Goal: Find specific page/section: Find specific page/section

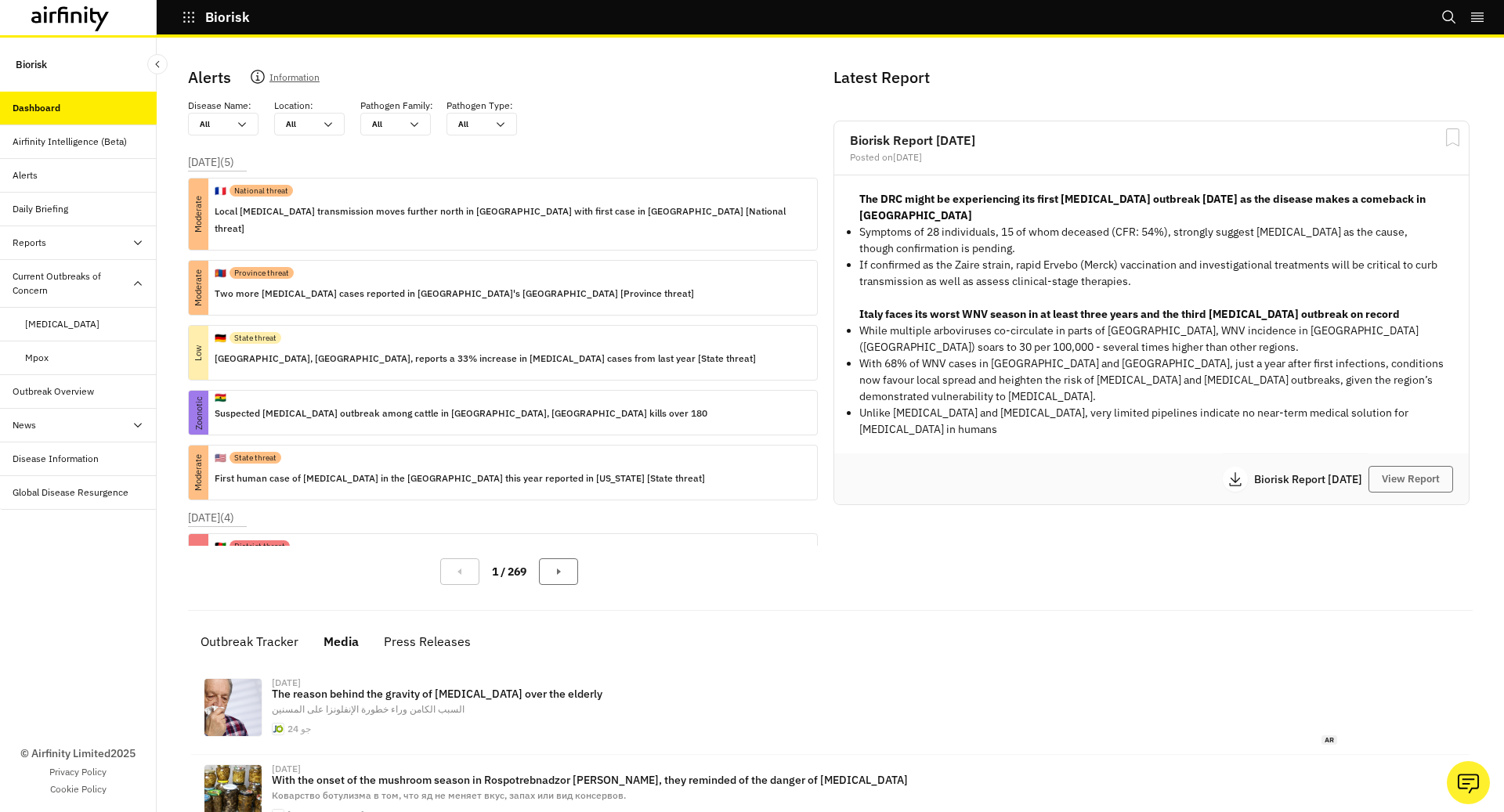
scroll to position [242, 0]
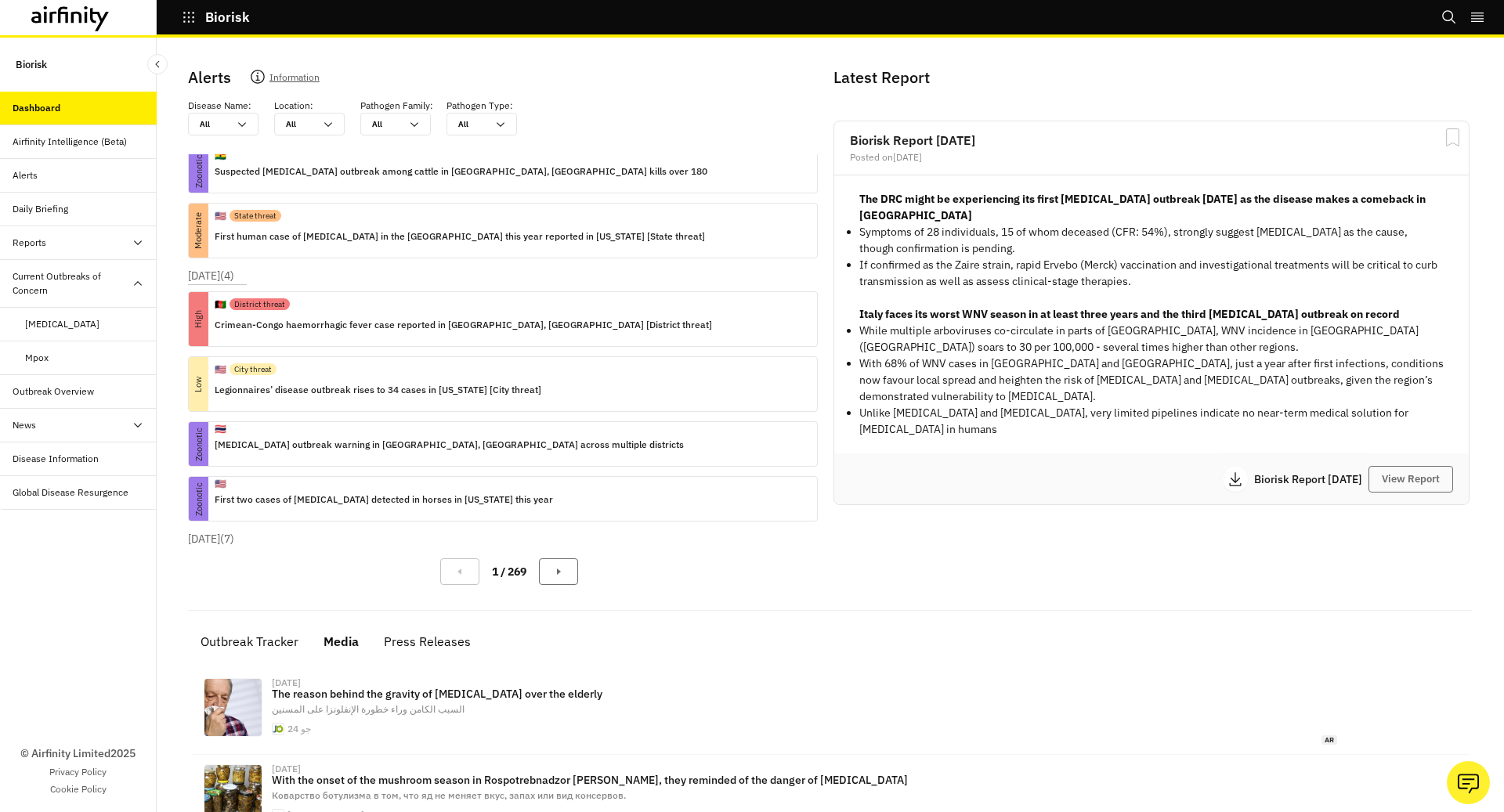
click at [184, 15] on icon "button" at bounding box center [189, 17] width 14 height 14
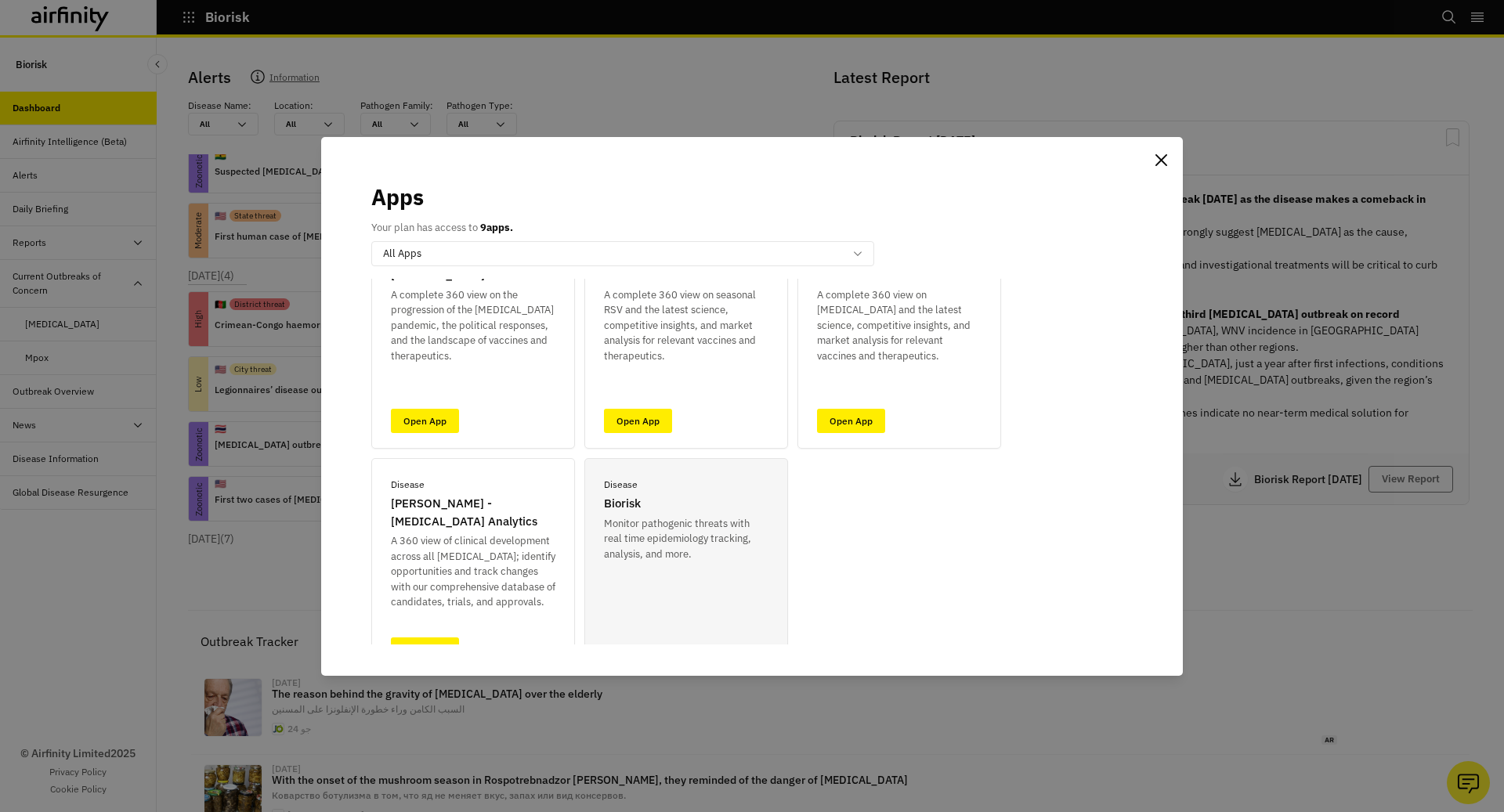
scroll to position [127, 0]
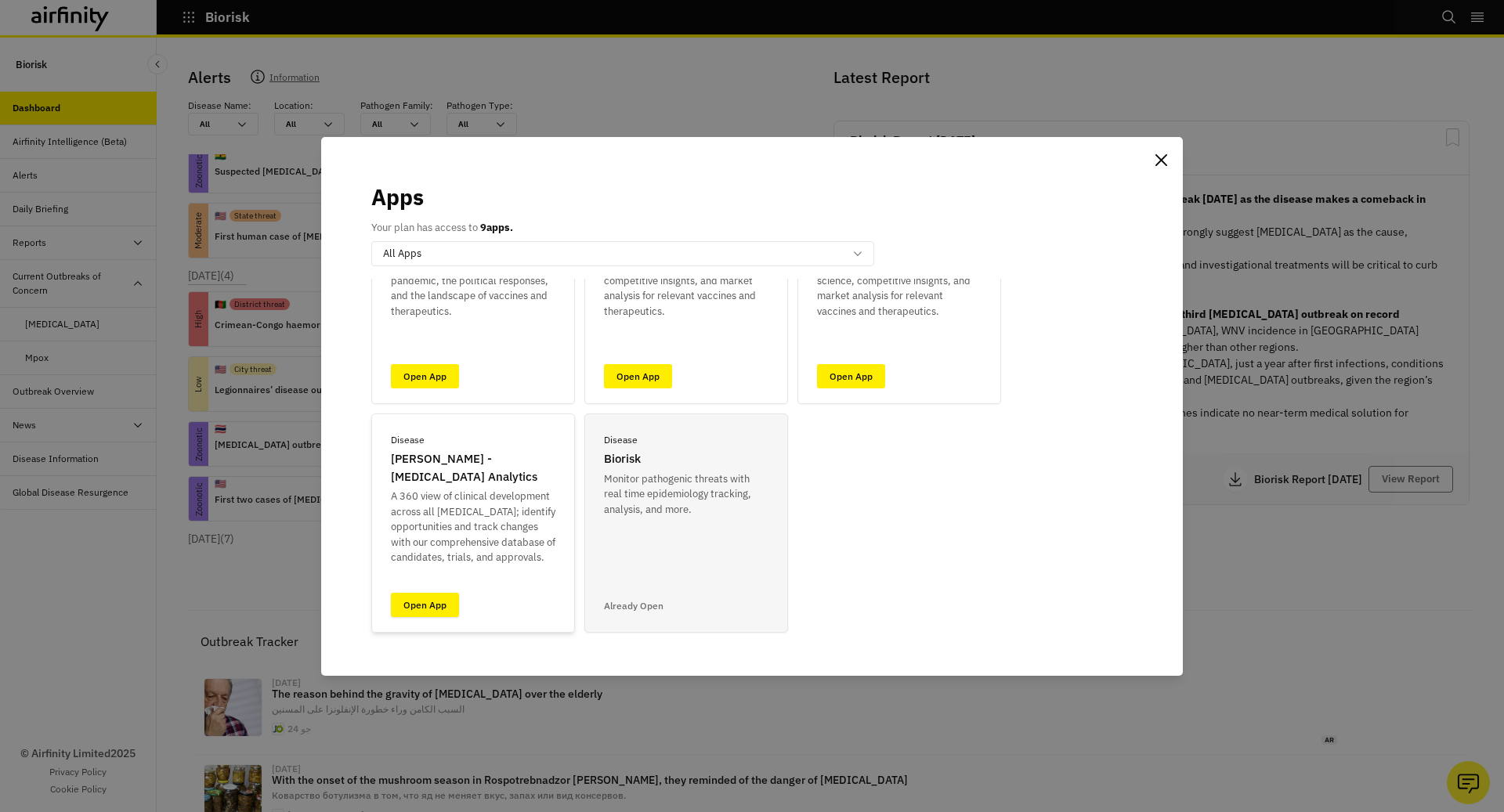
click at [454, 612] on link "Open App" at bounding box center [425, 605] width 68 height 25
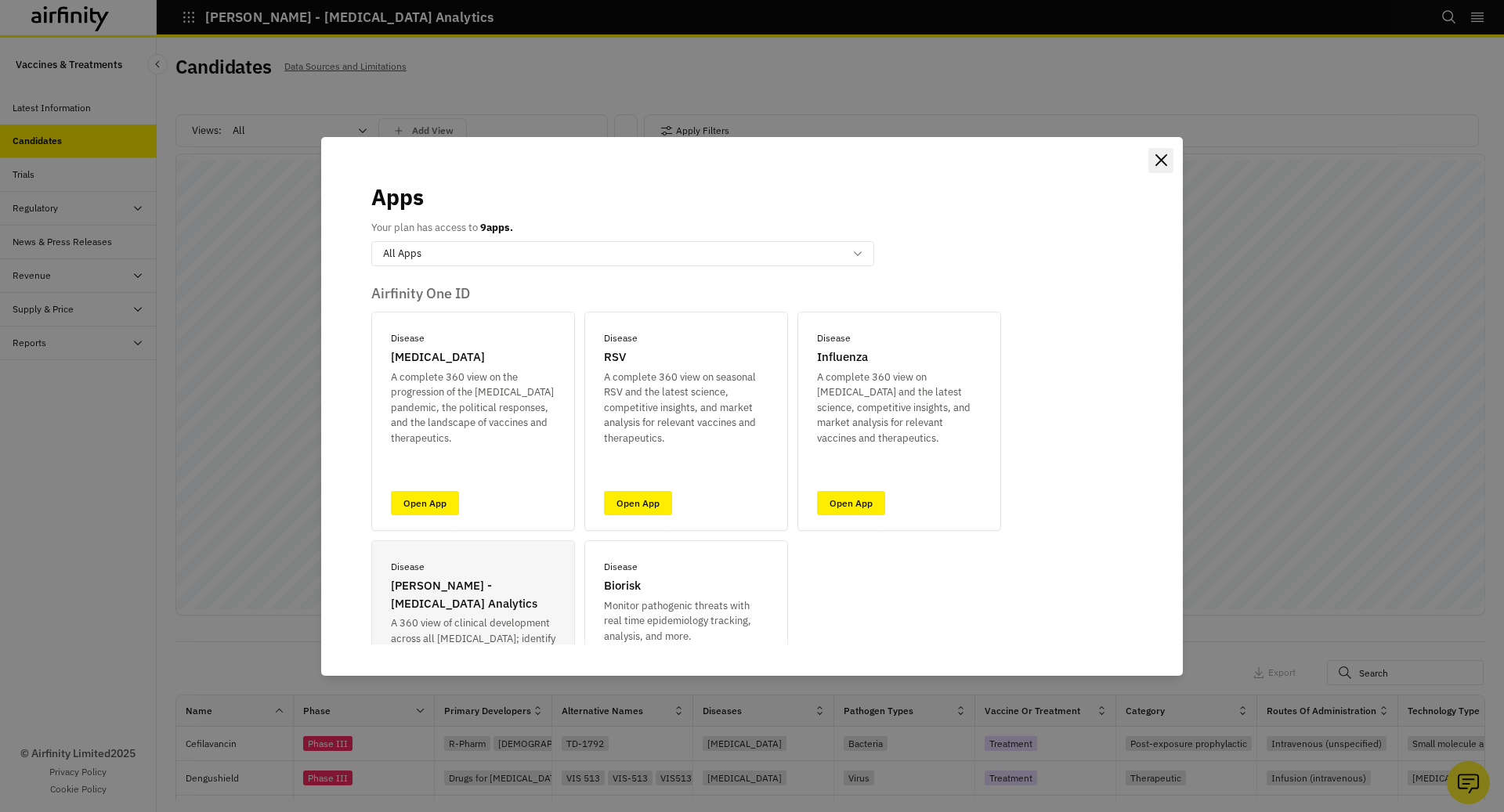
click at [1158, 165] on icon "Close" at bounding box center [1161, 160] width 12 height 12
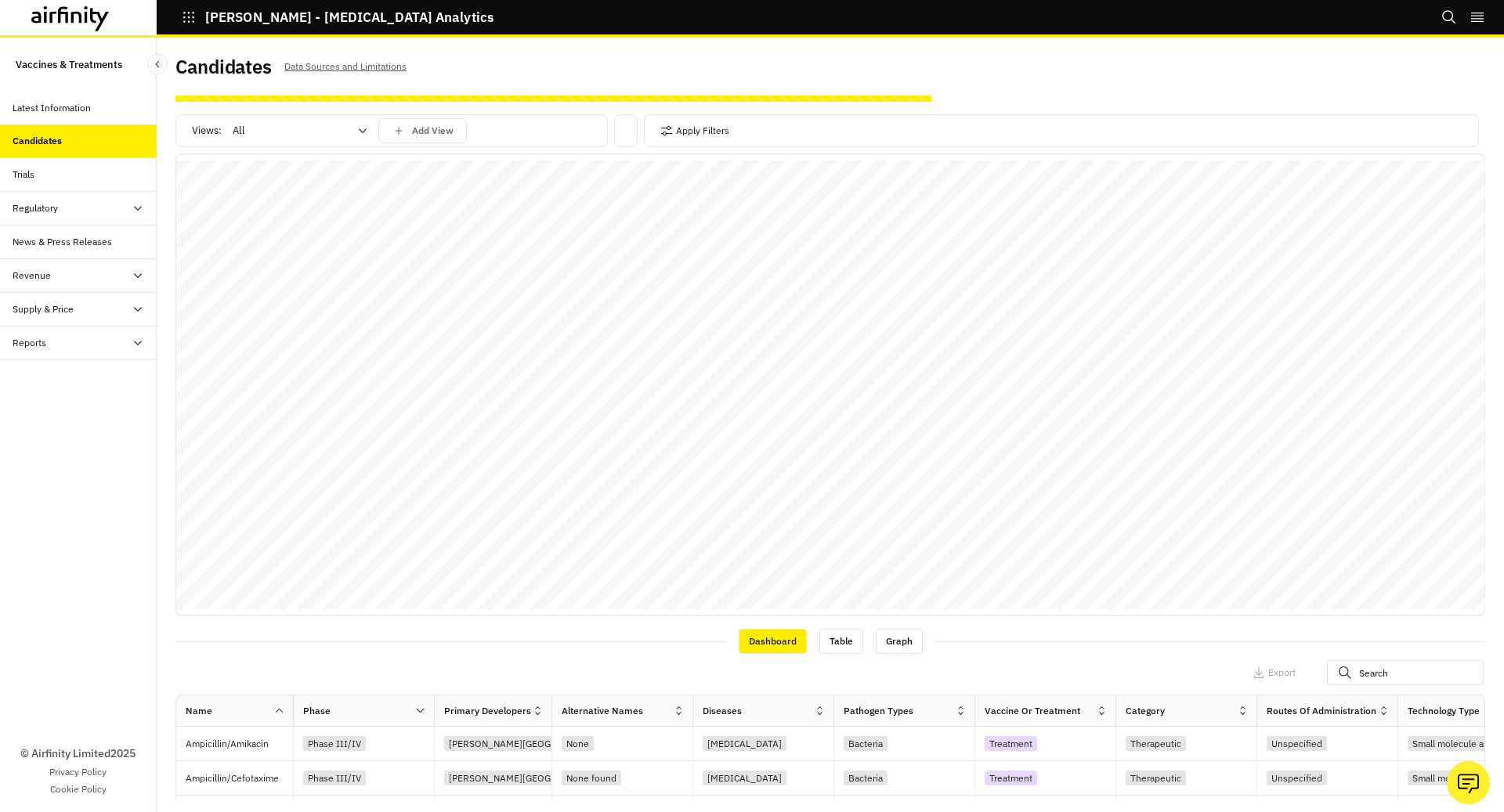
click at [196, 21] on button "[PERSON_NAME] - [MEDICAL_DATA] Analytics" at bounding box center [338, 17] width 312 height 27
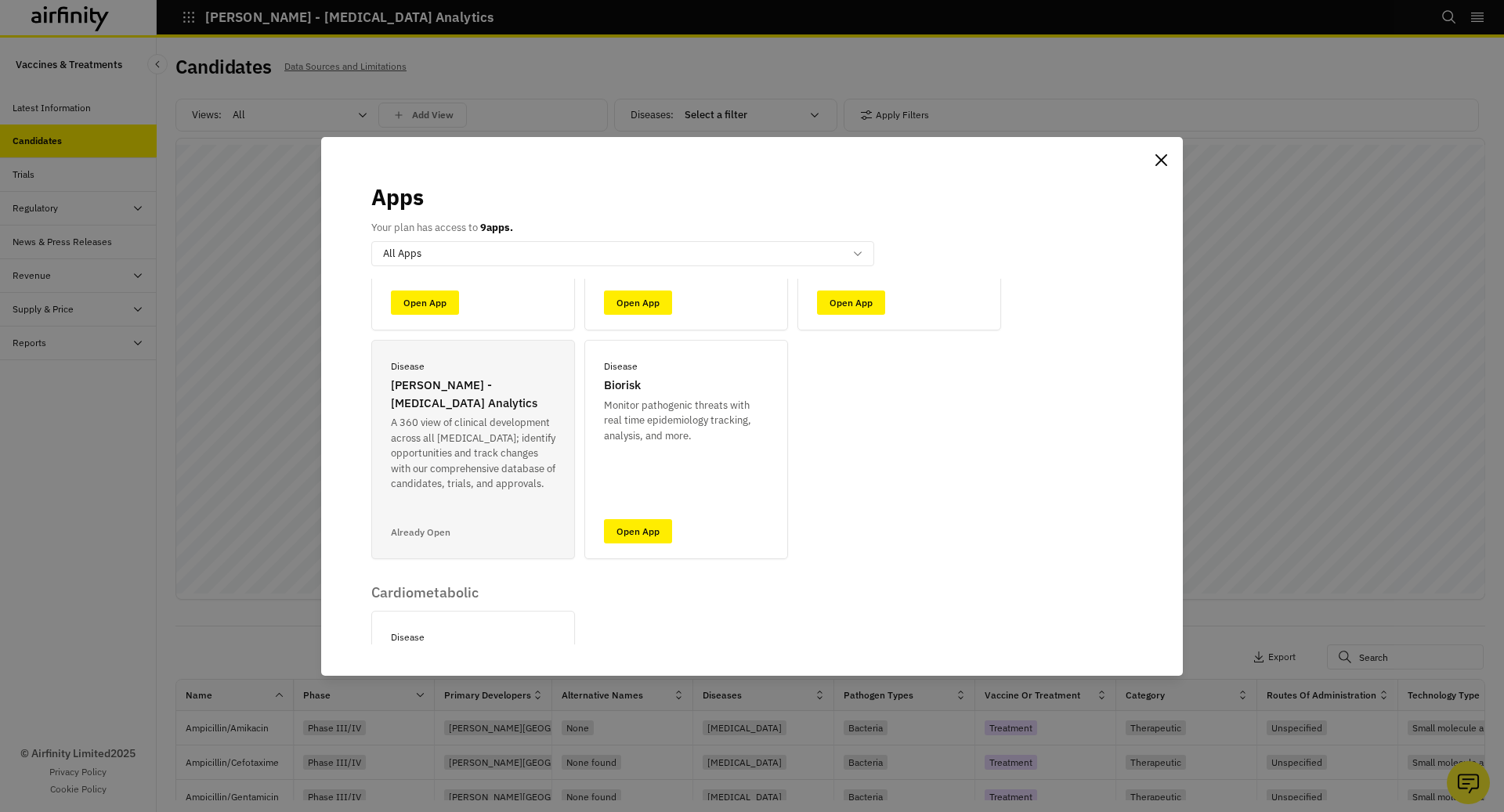
scroll to position [208, 0]
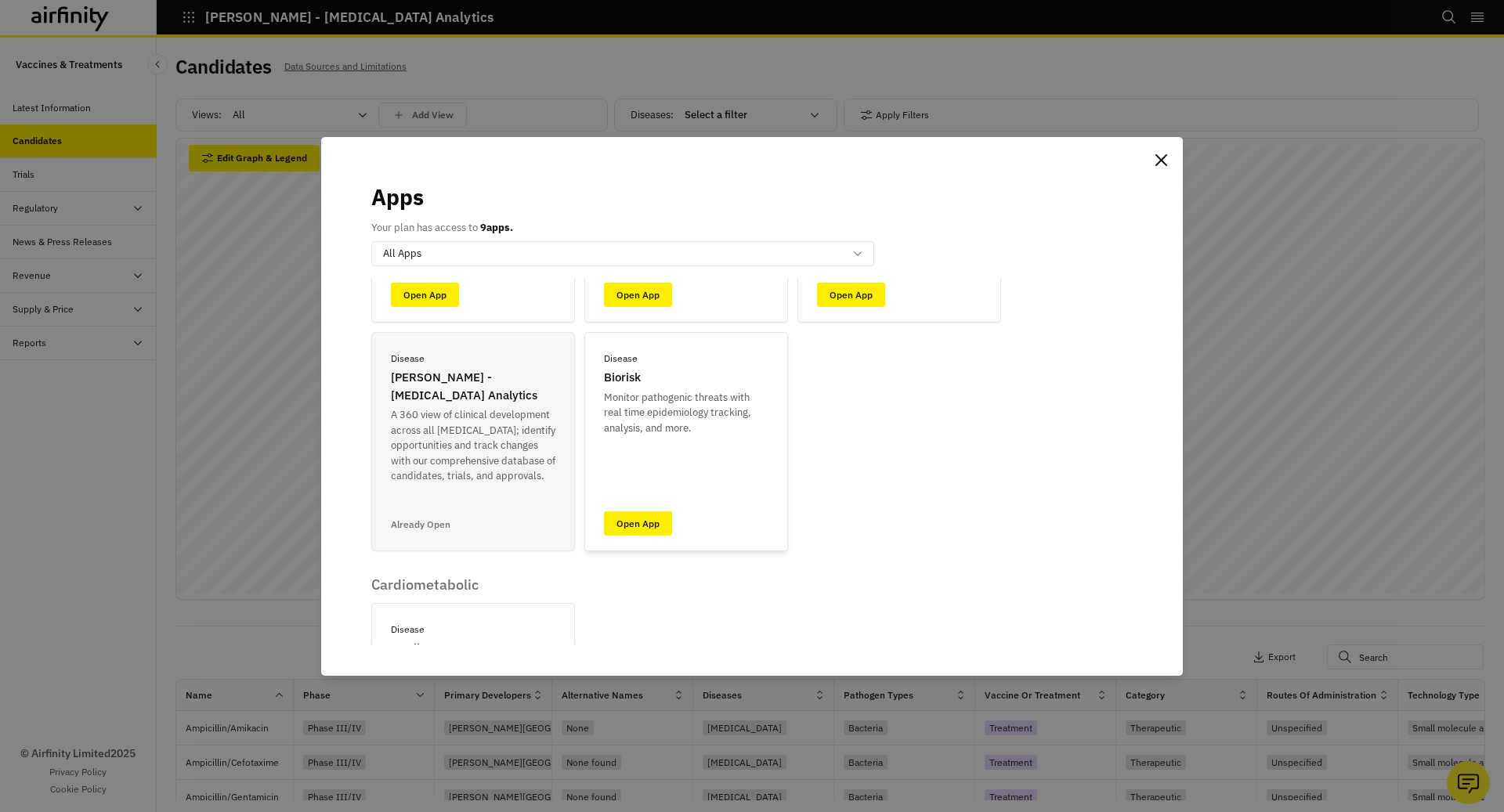
click at [663, 542] on div "Disease Biorisk Monitor pathogenic threats with real time epidemiology tracking…" at bounding box center [686, 442] width 203 height 219
click at [663, 530] on link "Open App" at bounding box center [638, 523] width 68 height 25
